Goal: Transaction & Acquisition: Purchase product/service

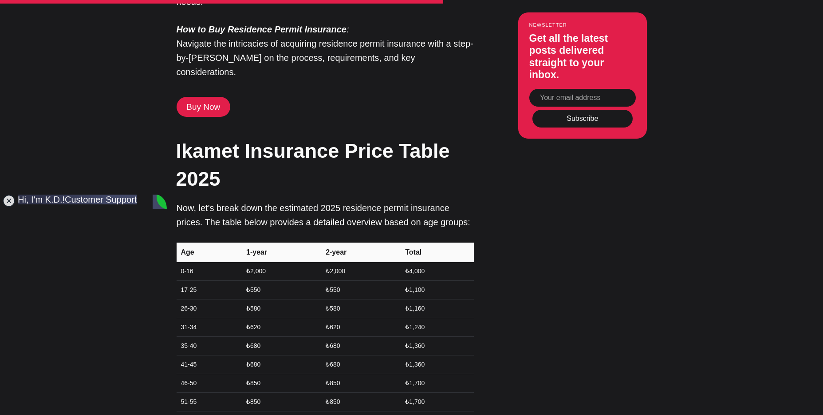
scroll to position [2487, 0]
click at [6, 198] on jdiv at bounding box center [9, 200] width 12 height 12
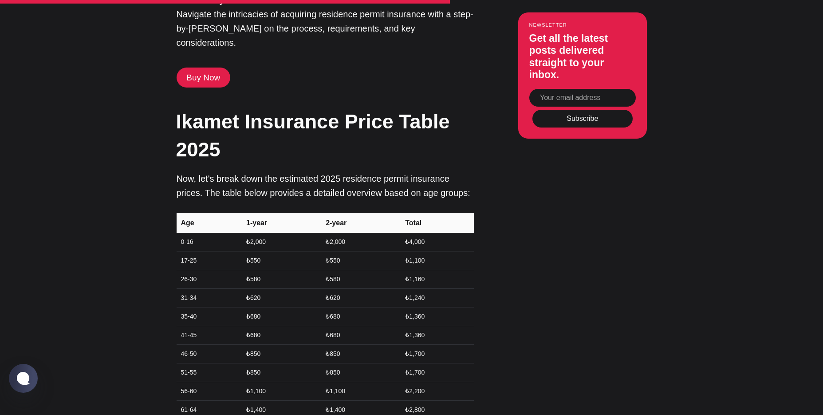
scroll to position [2649, 0]
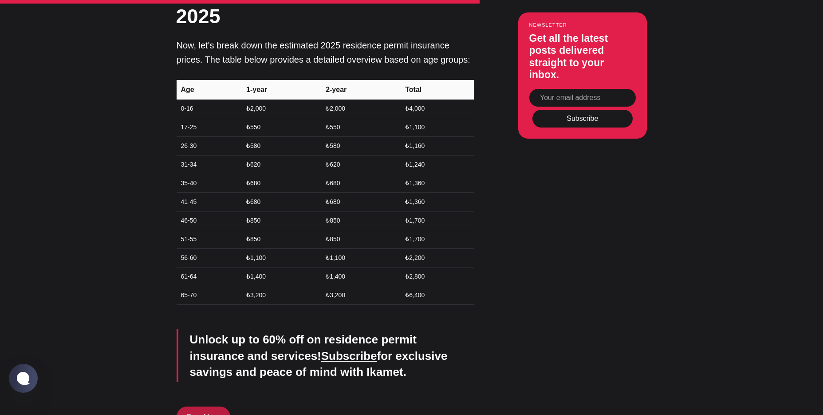
click at [198, 406] on link "Buy Now" at bounding box center [204, 416] width 54 height 20
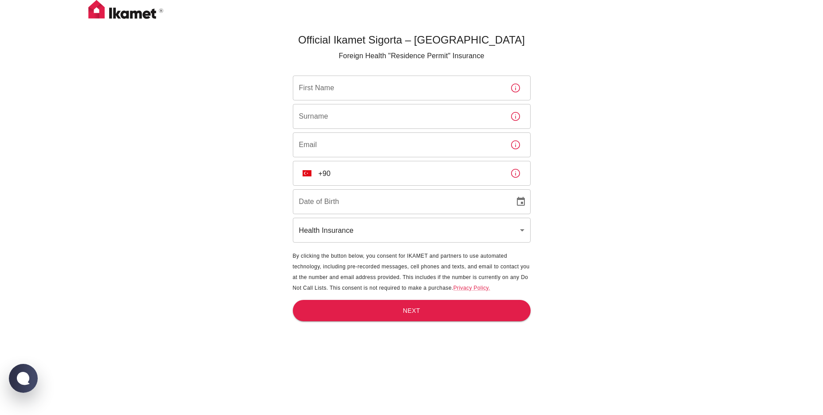
click at [315, 170] on div "​ TR +90 ​" at bounding box center [412, 173] width 238 height 25
click at [309, 174] on img "Select country" at bounding box center [307, 173] width 9 height 6
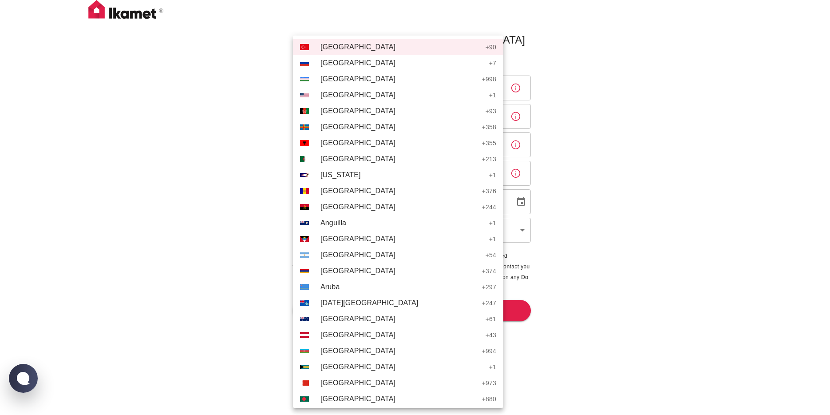
click at [219, 161] on div at bounding box center [415, 207] width 830 height 415
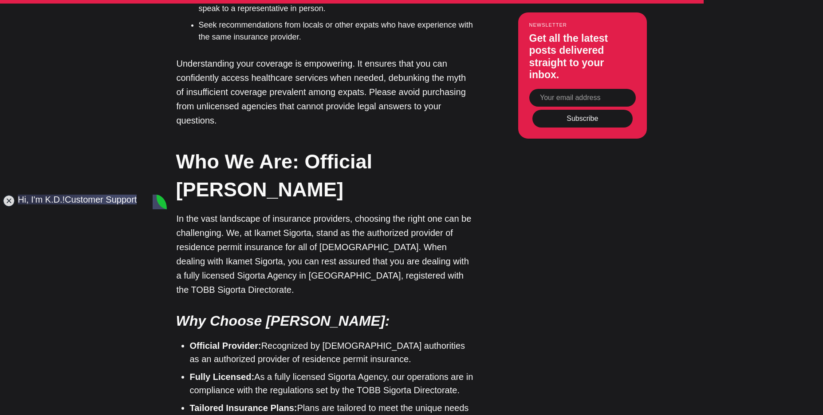
scroll to position [3939, 0]
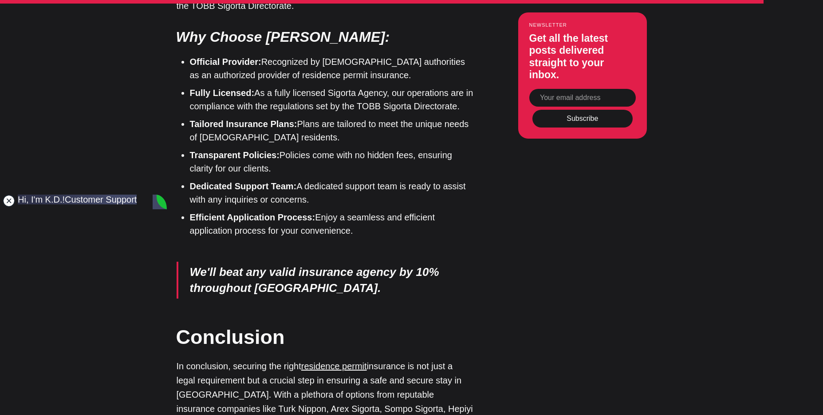
click at [11, 199] on jdiv at bounding box center [9, 200] width 12 height 12
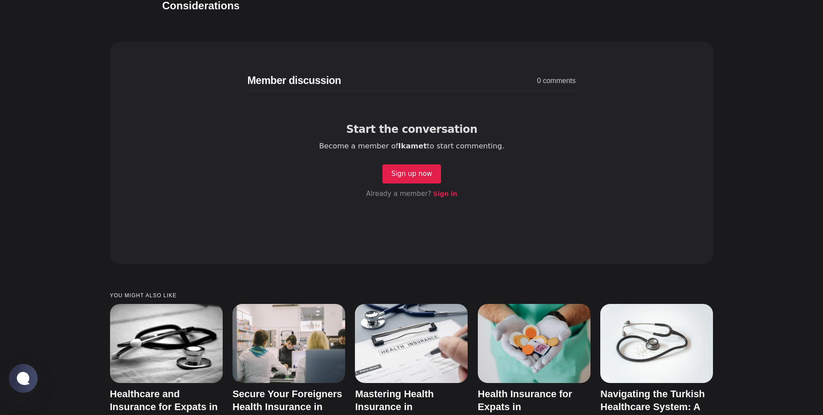
scroll to position [4485, 0]
